Goal: Check status: Check status

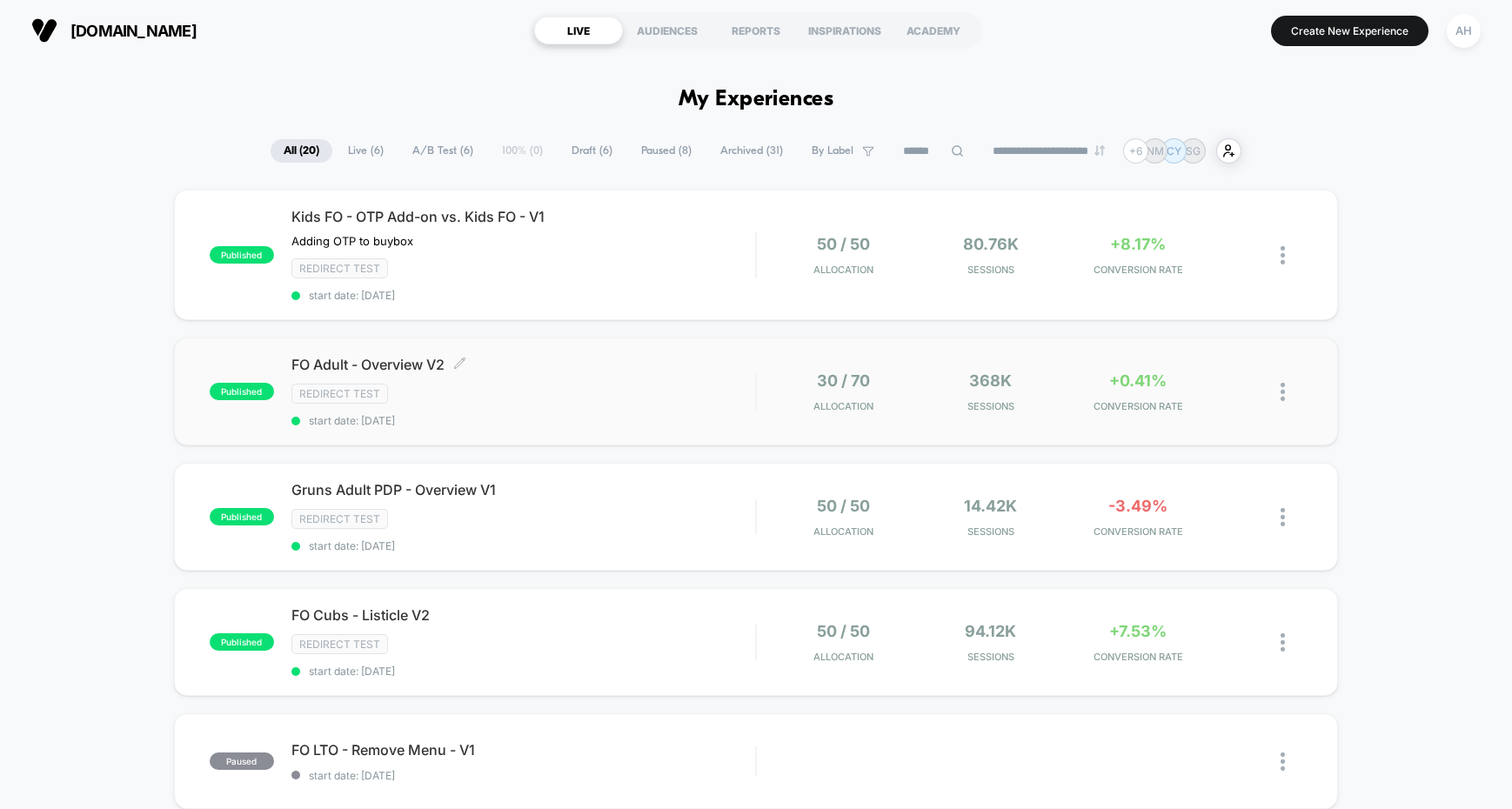
click at [709, 365] on span "FO Adult - Overview V2 Click to edit experience details" at bounding box center [523, 364] width 464 height 18
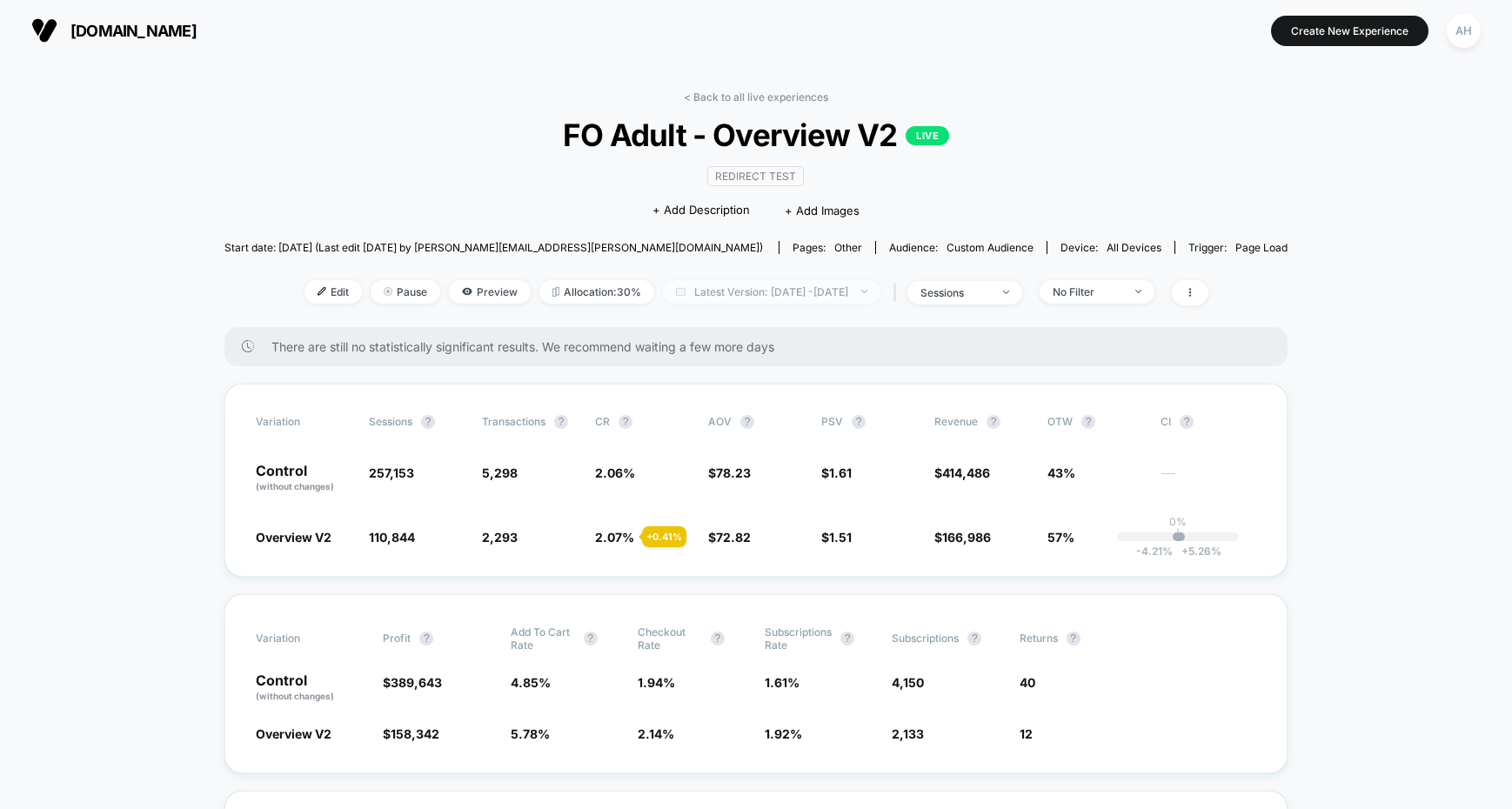
click at [745, 289] on span "Latest Version: [DATE] - [DATE]" at bounding box center [771, 291] width 217 height 24
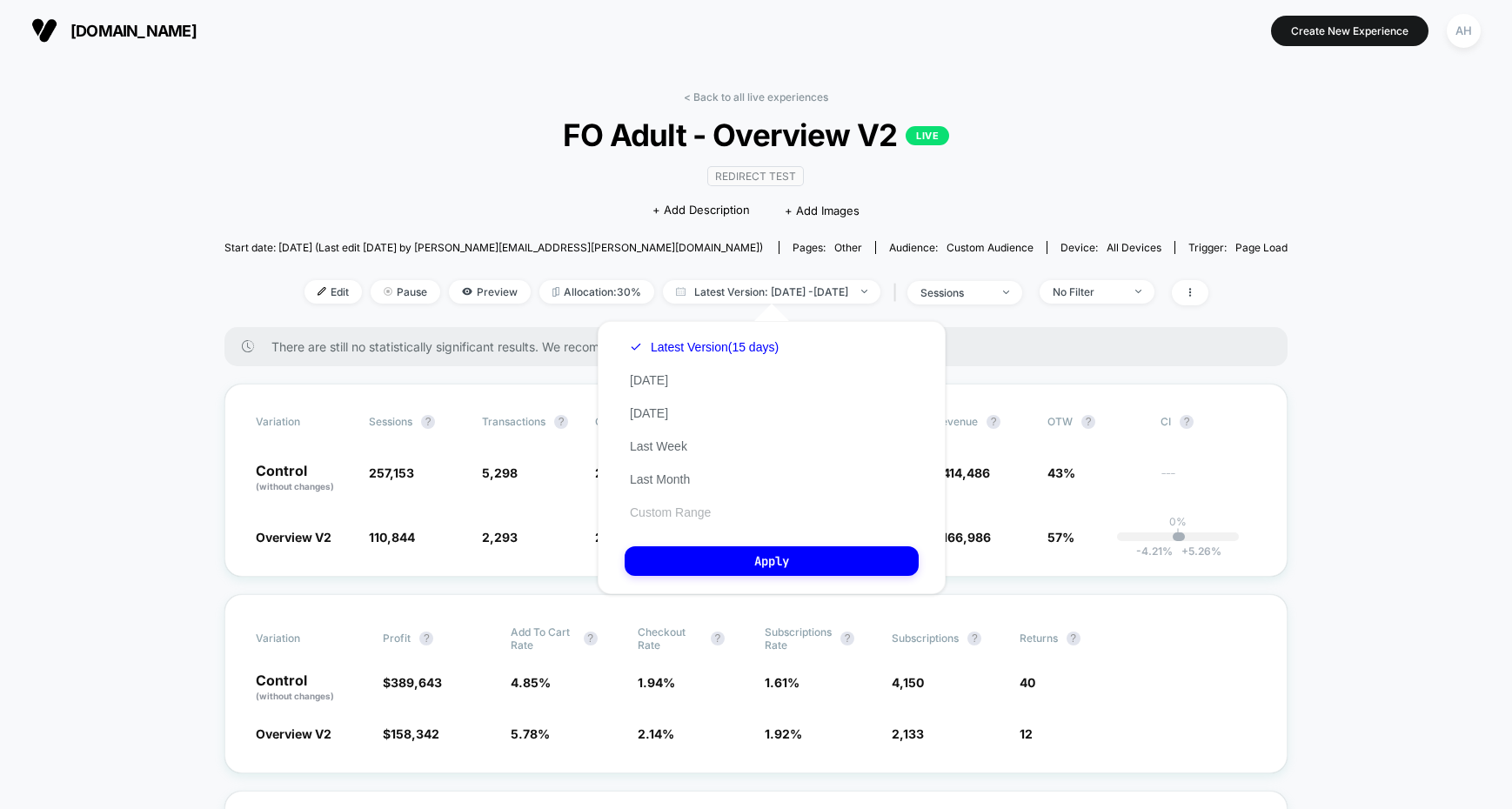
click at [679, 510] on button "Custom Range" at bounding box center [671, 512] width 92 height 16
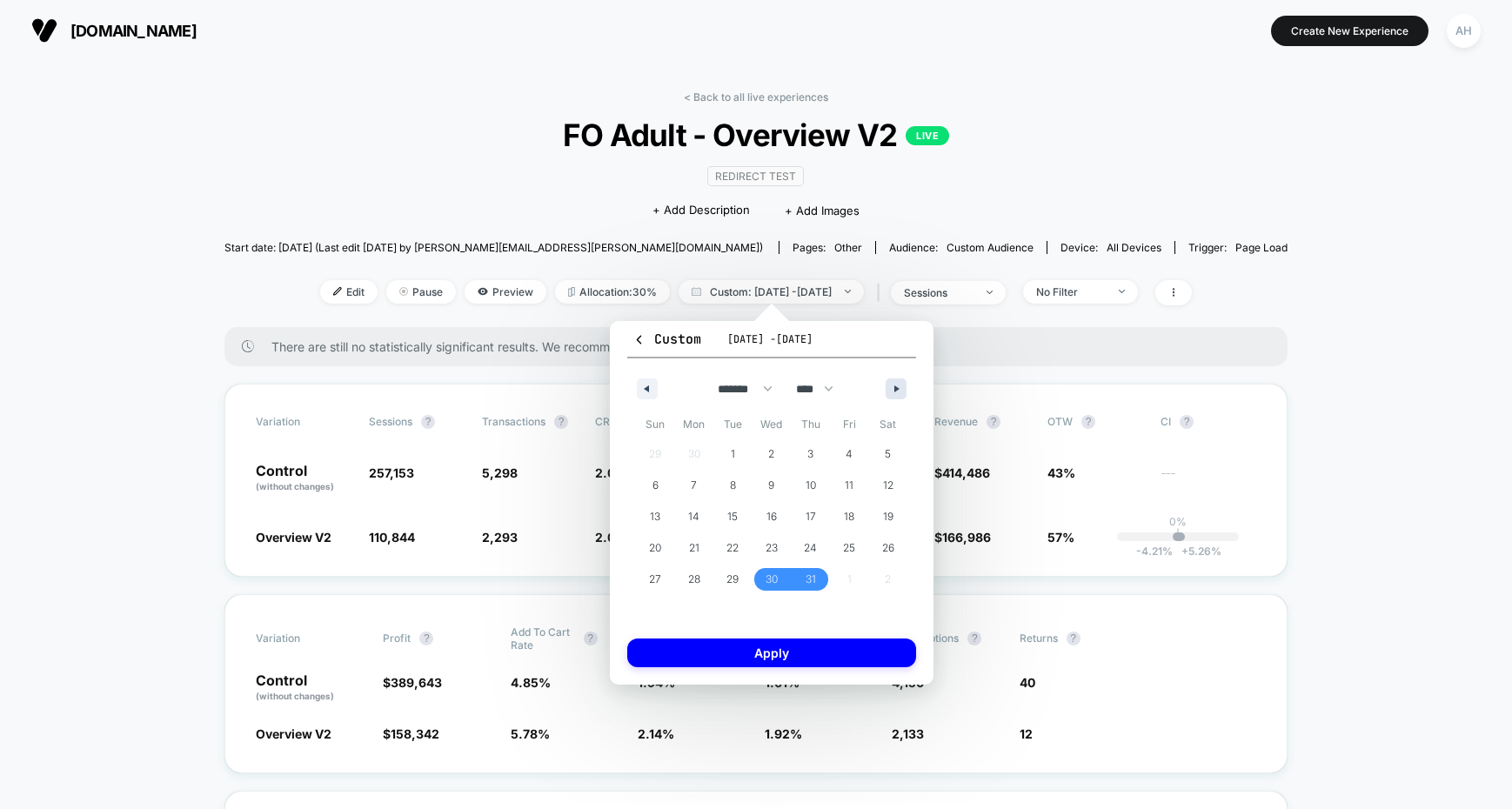
click at [897, 395] on button "button" at bounding box center [896, 389] width 21 height 21
select select "*"
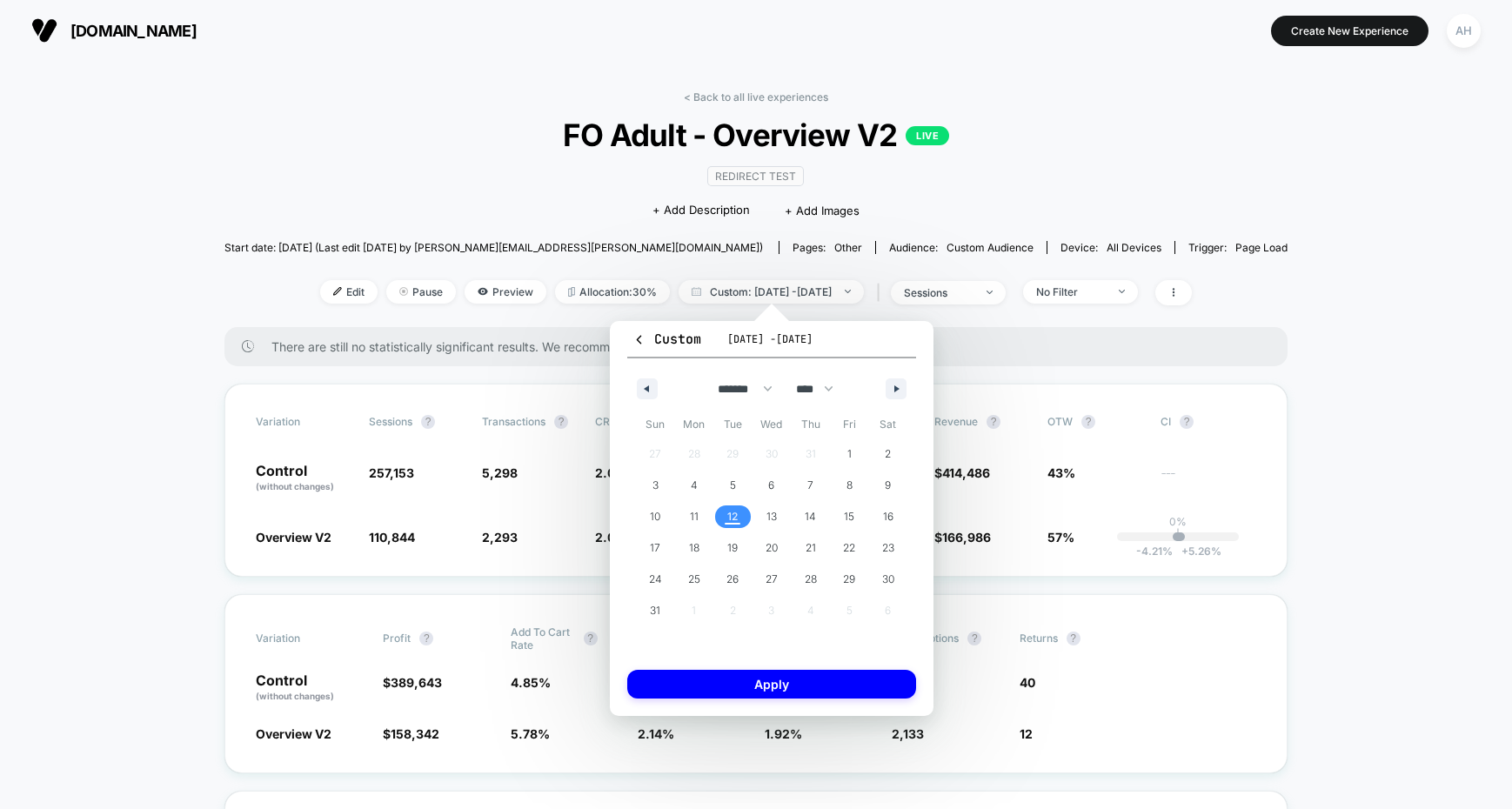
click at [723, 518] on span "12" at bounding box center [733, 517] width 39 height 23
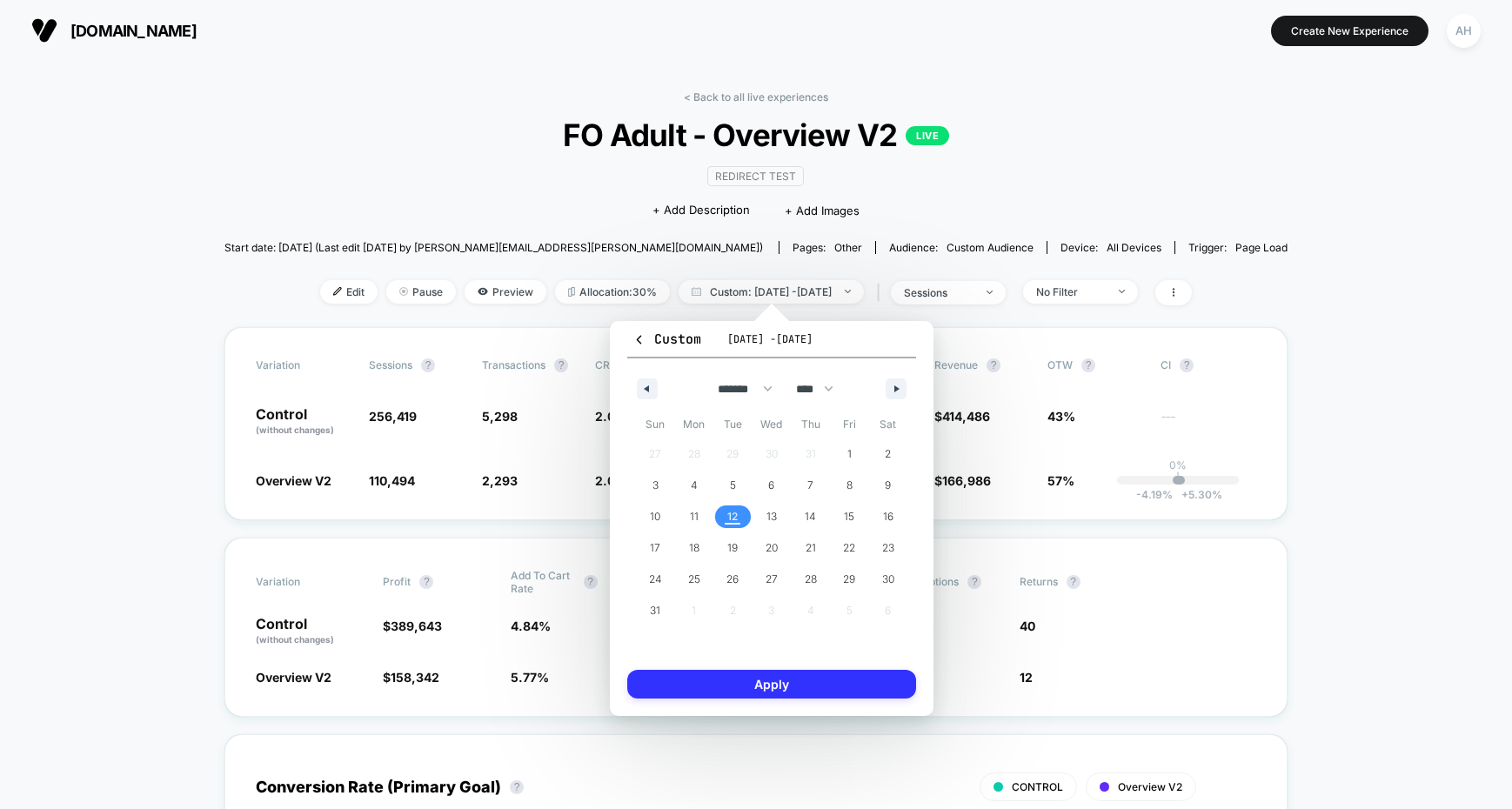
click at [739, 683] on button "Apply" at bounding box center [772, 684] width 289 height 29
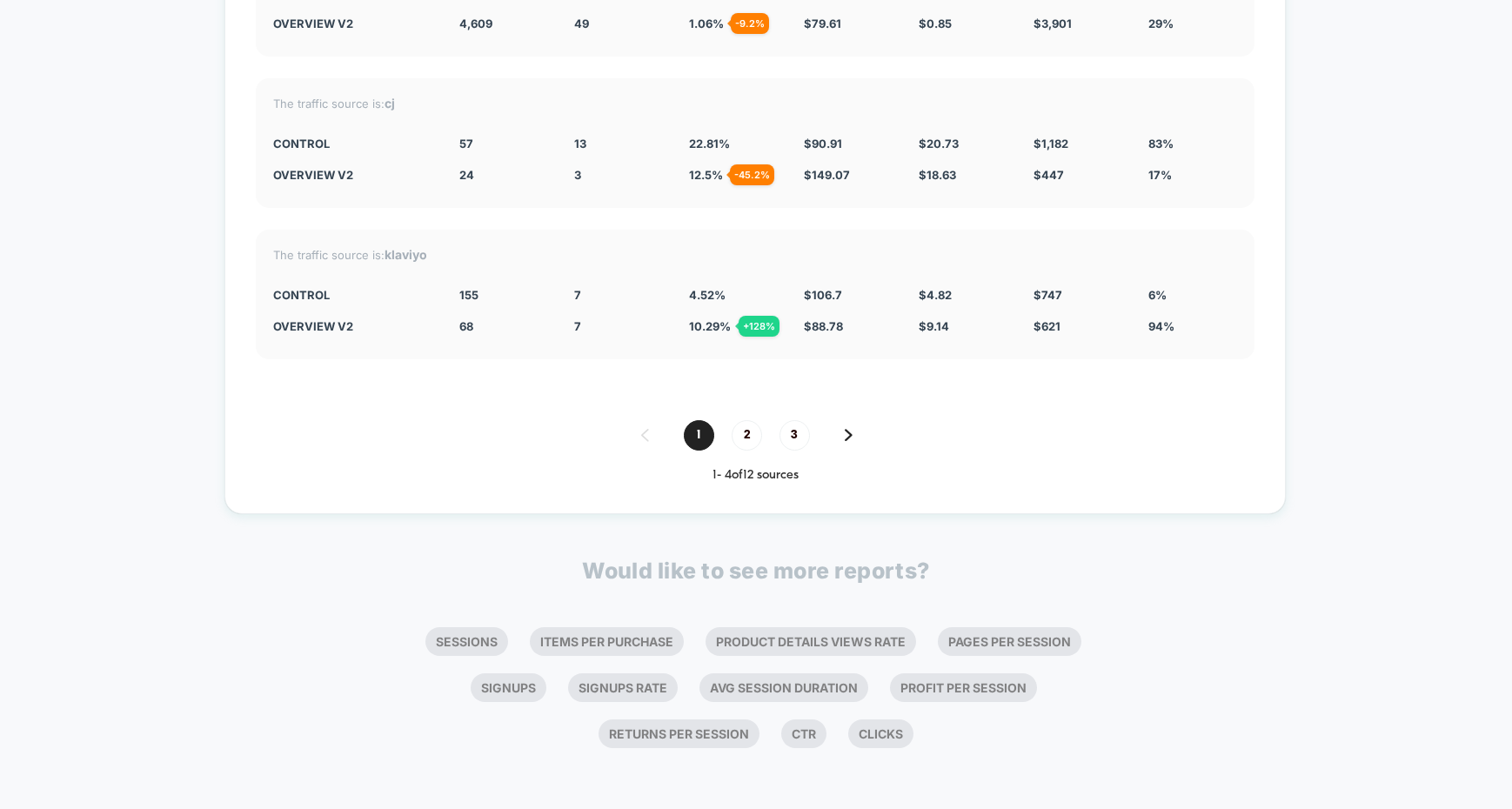
scroll to position [6438, 0]
